Goal: Task Accomplishment & Management: Use online tool/utility

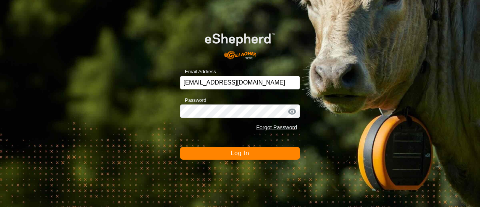
click at [209, 150] on button "Log In" at bounding box center [240, 153] width 120 height 13
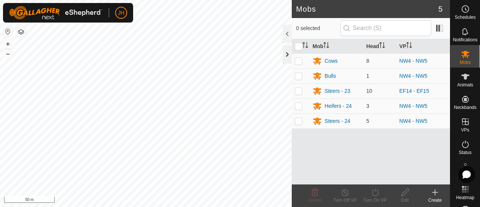
click at [287, 52] on div at bounding box center [287, 54] width 9 height 18
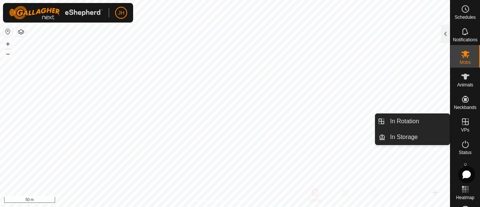
click at [466, 120] on icon at bounding box center [465, 121] width 9 height 9
click at [407, 124] on link "In Rotation" at bounding box center [418, 121] width 64 height 15
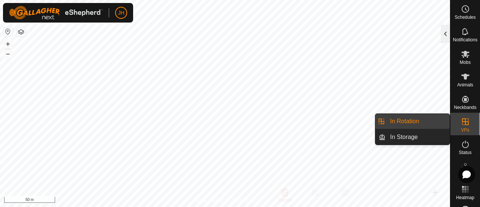
click at [447, 38] on div at bounding box center [445, 34] width 9 height 18
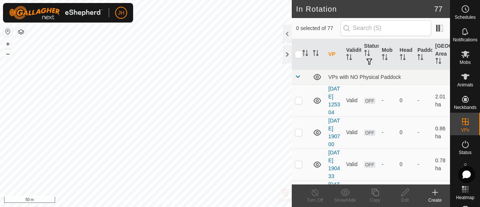
click at [436, 198] on div "Create" at bounding box center [435, 200] width 30 height 7
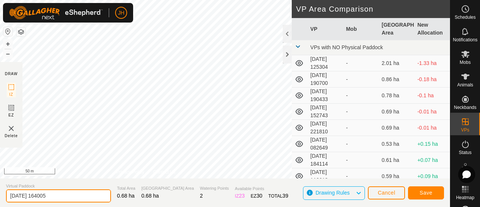
drag, startPoint x: 61, startPoint y: 198, endPoint x: 0, endPoint y: 194, distance: 60.9
click at [0, 194] on section "Virtual Paddock [DATE] 164005 Total Area 0.68 ha Grazing Area 0.68 ha Watering …" at bounding box center [225, 192] width 450 height 29
type input "d"
type input "DELETE"
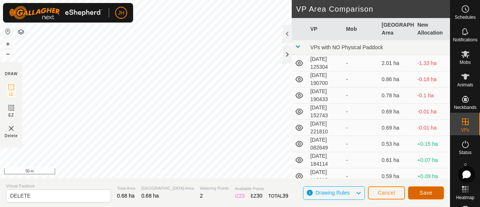
click at [434, 193] on button "Save" at bounding box center [426, 192] width 36 height 13
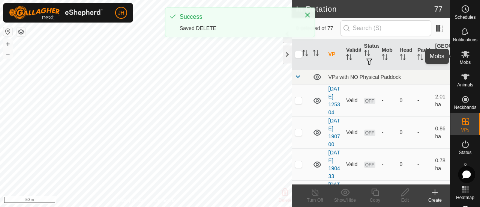
click at [465, 55] on icon at bounding box center [466, 54] width 8 height 7
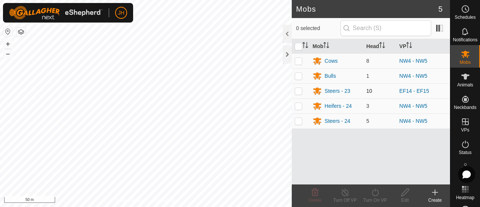
click at [300, 91] on p-checkbox at bounding box center [299, 91] width 8 height 6
checkbox input "true"
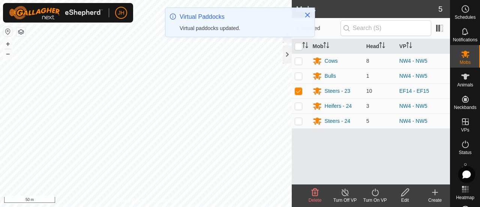
click at [376, 198] on div "Turn On VP" at bounding box center [375, 200] width 30 height 7
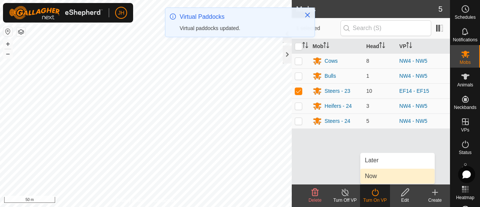
click at [375, 177] on link "Now" at bounding box center [398, 175] width 74 height 15
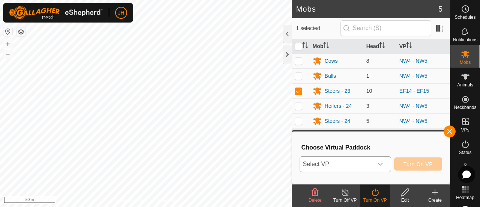
click at [363, 164] on span "Select VP" at bounding box center [336, 163] width 73 height 15
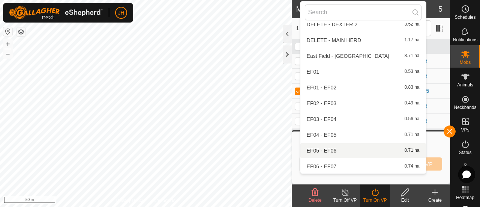
scroll to position [389, 0]
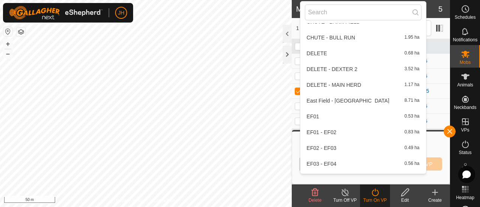
click at [319, 53] on li "DELETE 0.68 ha" at bounding box center [364, 53] width 126 height 15
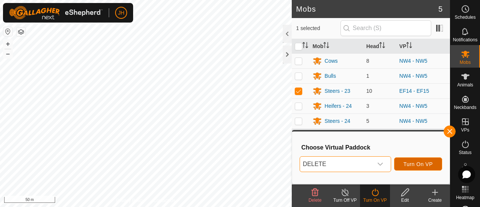
click at [424, 166] on span "Turn On VP" at bounding box center [418, 164] width 29 height 6
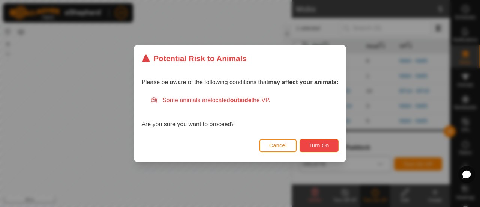
click at [325, 147] on span "Turn On" at bounding box center [319, 145] width 20 height 6
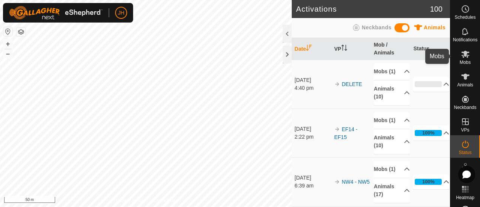
click at [464, 54] on icon at bounding box center [465, 54] width 9 height 9
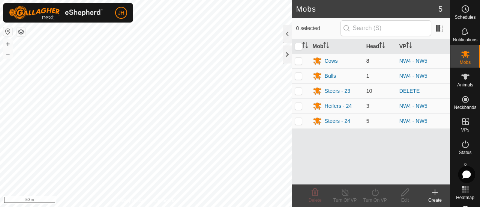
click at [298, 63] on td at bounding box center [301, 60] width 18 height 15
checkbox input "true"
click at [299, 78] on p-checkbox at bounding box center [299, 76] width 8 height 6
checkbox input "true"
click at [300, 91] on p-checkbox at bounding box center [299, 91] width 8 height 6
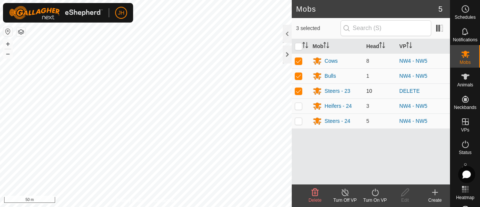
click at [298, 88] on p-checkbox at bounding box center [299, 91] width 8 height 6
checkbox input "false"
click at [297, 108] on td at bounding box center [301, 105] width 18 height 15
checkbox input "true"
click at [296, 124] on td at bounding box center [301, 120] width 18 height 15
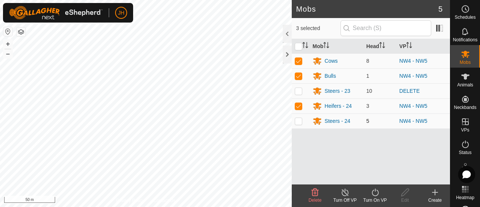
checkbox input "true"
click at [372, 195] on icon at bounding box center [375, 192] width 9 height 9
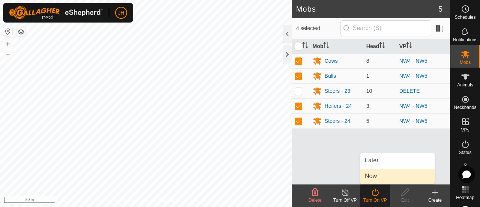
click at [375, 179] on link "Now" at bounding box center [398, 175] width 74 height 15
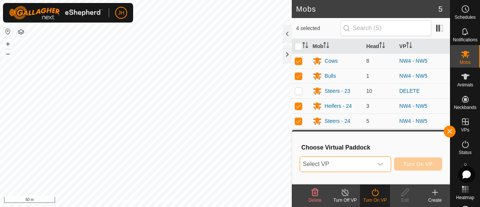
click at [342, 164] on span "Select VP" at bounding box center [336, 163] width 73 height 15
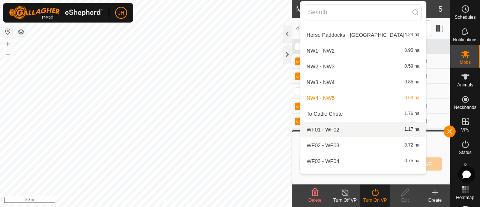
scroll to position [895, 0]
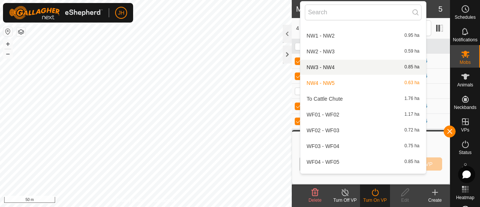
click at [322, 68] on li "NW3 - NW4 0.85 ha" at bounding box center [364, 67] width 126 height 15
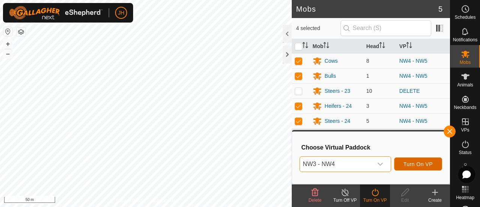
click at [404, 164] on span "Turn On VP" at bounding box center [418, 164] width 29 height 6
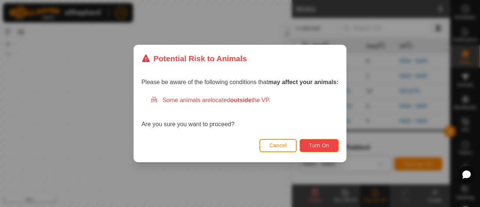
click at [319, 144] on span "Turn On" at bounding box center [319, 145] width 20 height 6
